Goal: Task Accomplishment & Management: Use online tool/utility

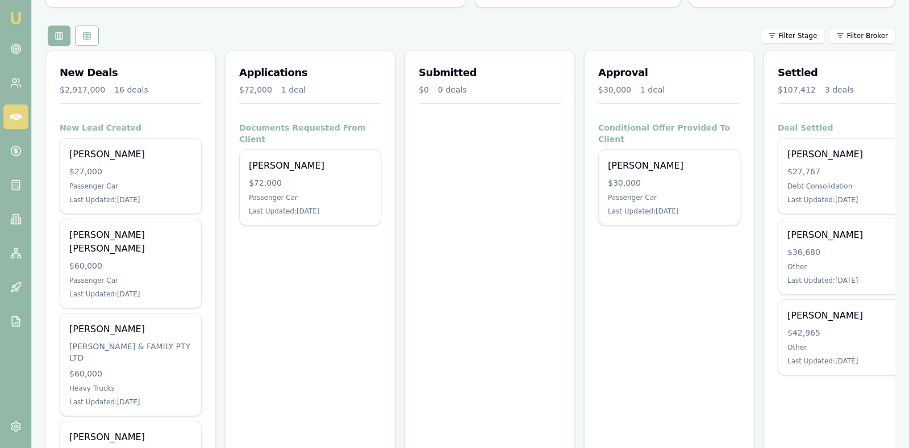
scroll to position [142, 0]
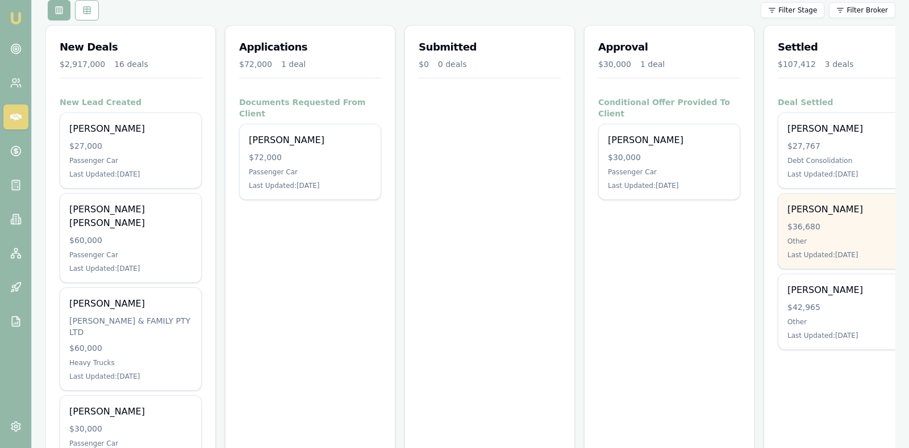
click at [840, 221] on div "$36,680" at bounding box center [848, 226] width 123 height 11
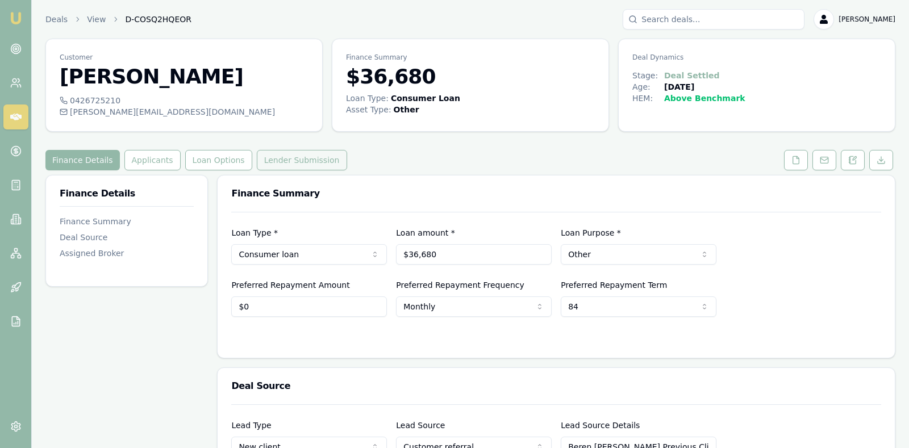
click at [315, 155] on button "Lender Submission" at bounding box center [302, 160] width 90 height 20
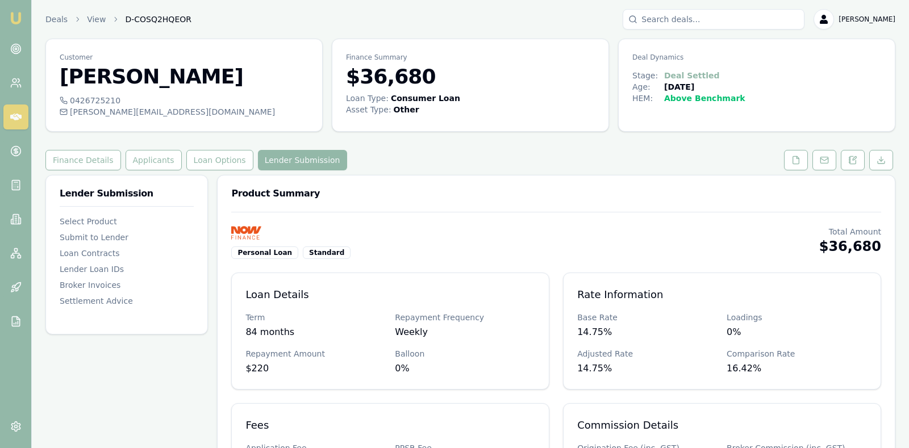
click at [485, 152] on div "Finance Details Applicants Loan Options Lender Submission" at bounding box center [470, 160] width 850 height 20
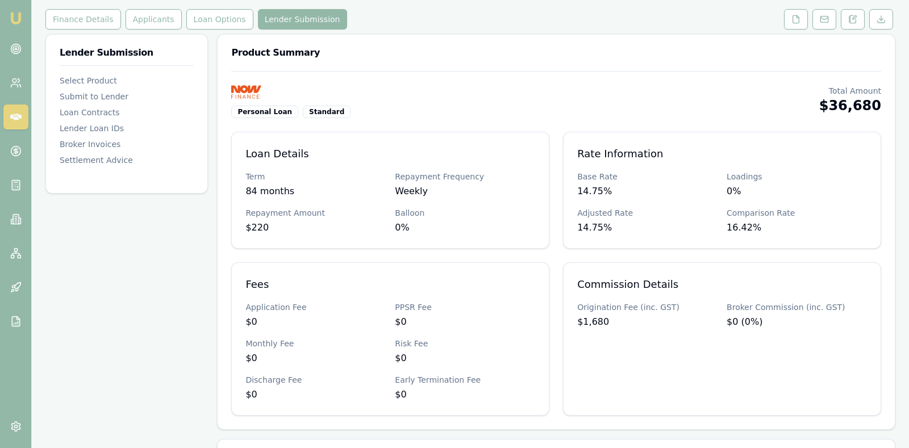
scroll to position [142, 0]
